Goal: Task Accomplishment & Management: Use online tool/utility

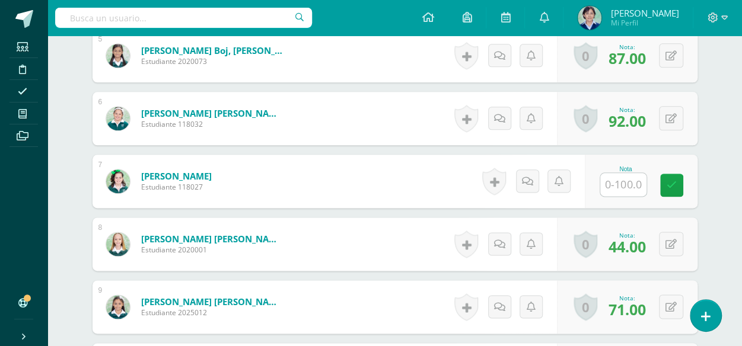
scroll to position [647, 0]
click at [625, 184] on input "text" at bounding box center [623, 184] width 46 height 23
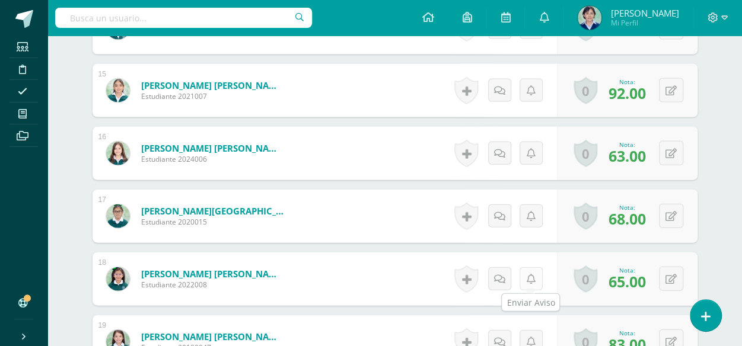
scroll to position [1520, 0]
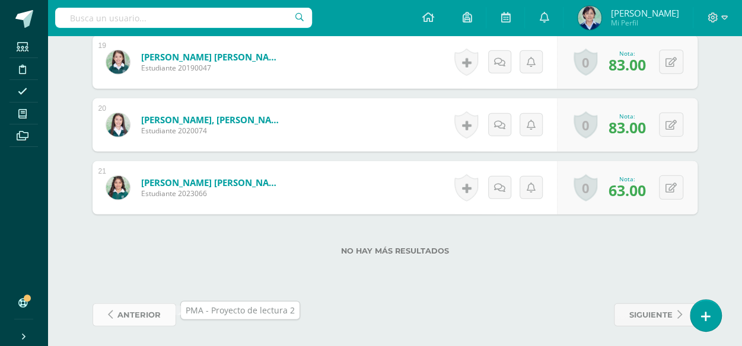
type input "100"
click at [149, 310] on span "anterior" at bounding box center [138, 315] width 43 height 22
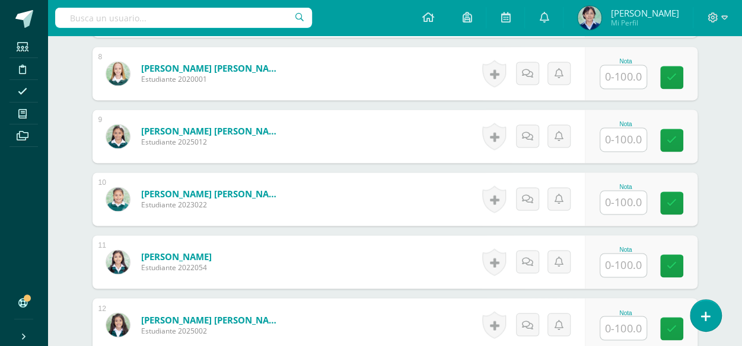
scroll to position [935, 0]
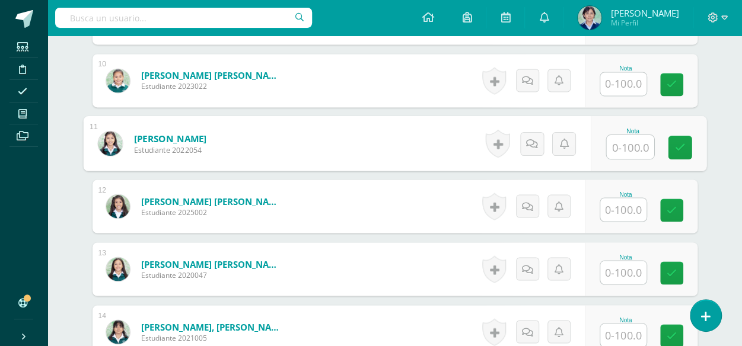
click at [626, 140] on input "text" at bounding box center [629, 147] width 47 height 24
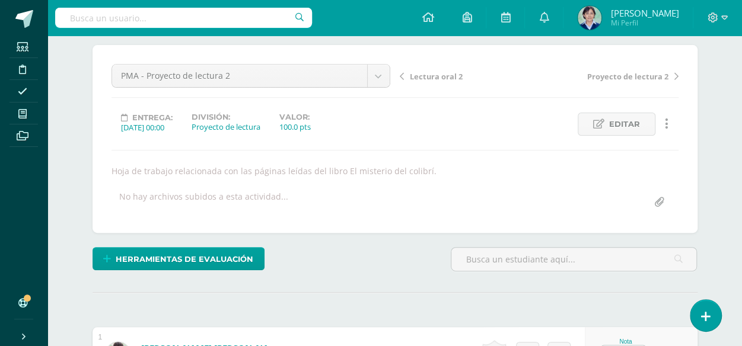
scroll to position [0, 0]
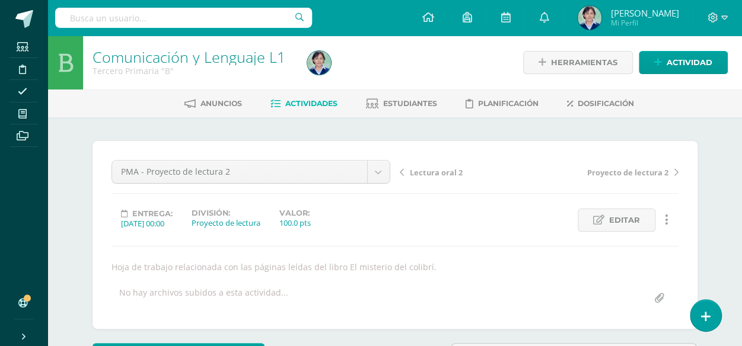
type input "95"
click at [313, 100] on span "Actividades" at bounding box center [311, 103] width 52 height 9
